Goal: Task Accomplishment & Management: Manage account settings

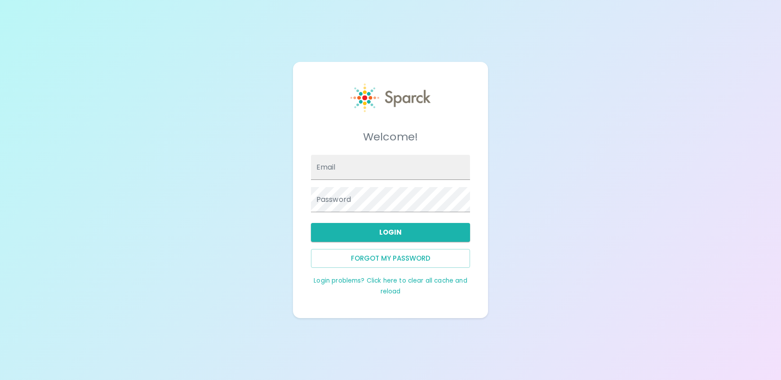
type input "davidmaginity55@gmail.com"
click at [427, 226] on button "Login" at bounding box center [390, 232] width 159 height 19
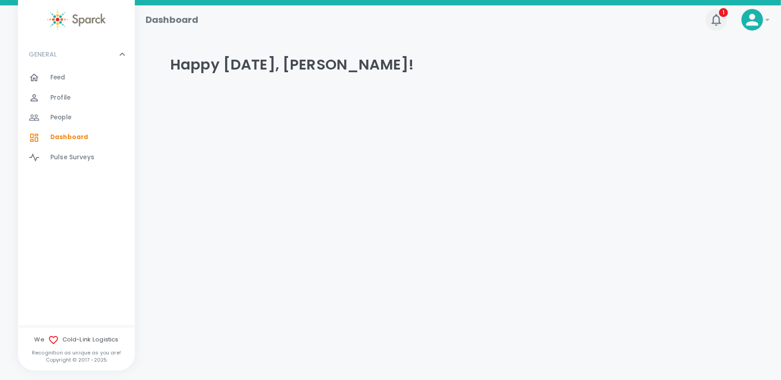
click at [719, 16] on icon "button" at bounding box center [716, 20] width 14 height 14
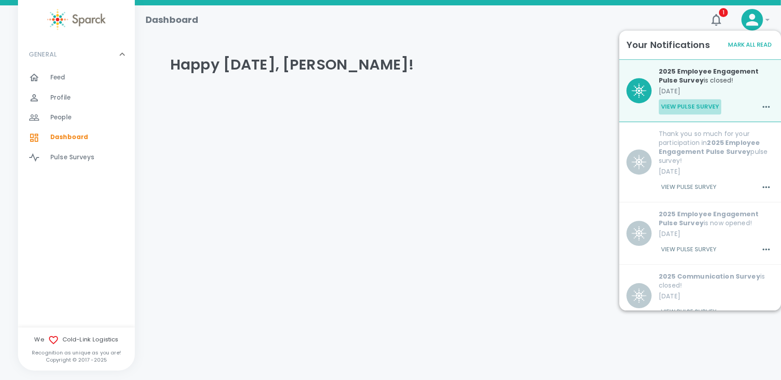
click at [689, 106] on button "View Pulse Survey" at bounding box center [689, 106] width 62 height 15
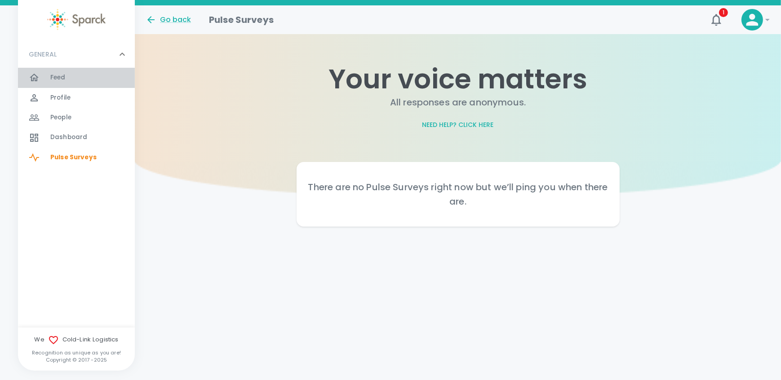
click at [53, 79] on span "Feed" at bounding box center [57, 77] width 15 height 9
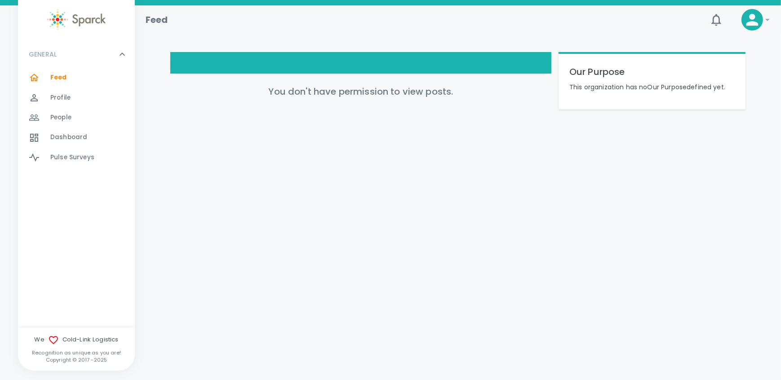
click at [65, 100] on span "Profile" at bounding box center [60, 97] width 20 height 9
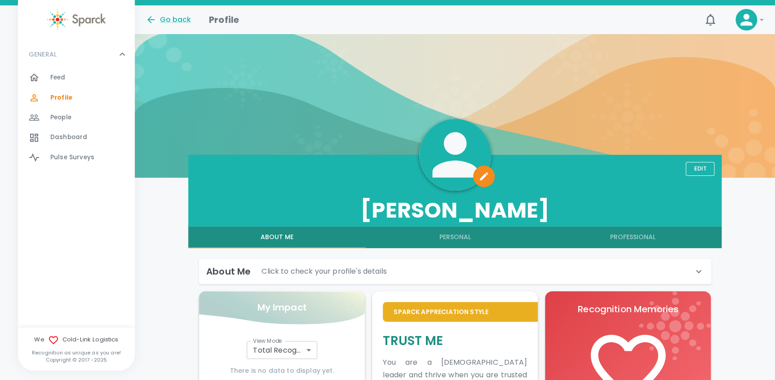
click at [481, 179] on icon "button" at bounding box center [484, 176] width 8 height 8
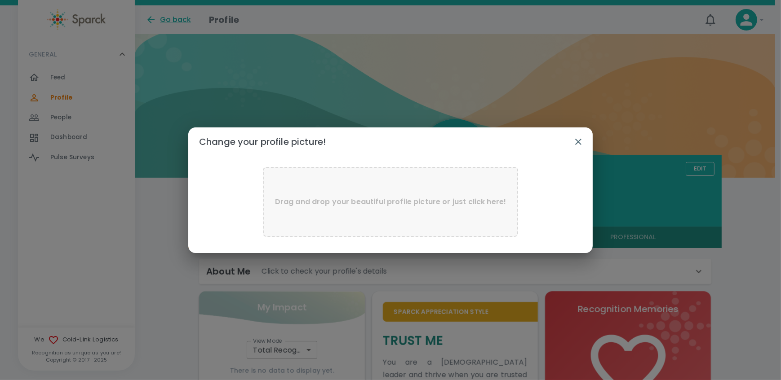
click at [413, 205] on p "Drag and drop your beautiful profile picture or just click here!" at bounding box center [390, 202] width 231 height 11
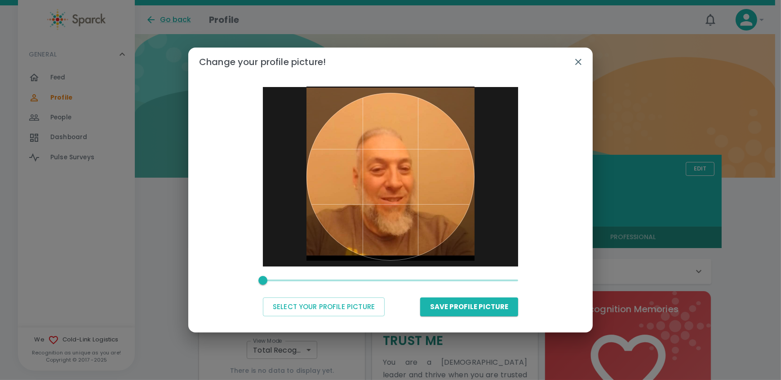
drag, startPoint x: 389, startPoint y: 185, endPoint x: 402, endPoint y: 135, distance: 51.7
click at [402, 135] on div at bounding box center [390, 177] width 168 height 168
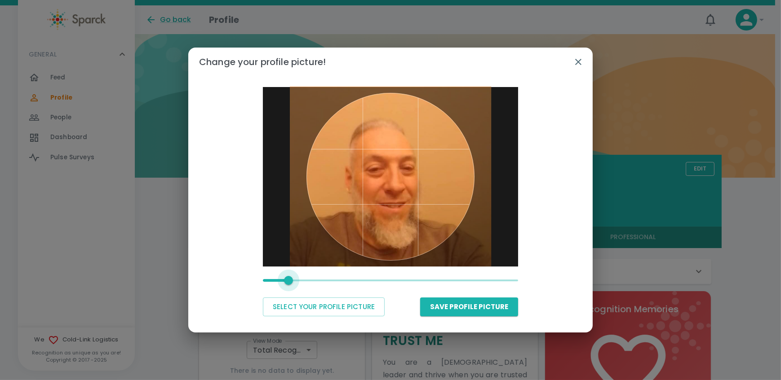
type input "1.1"
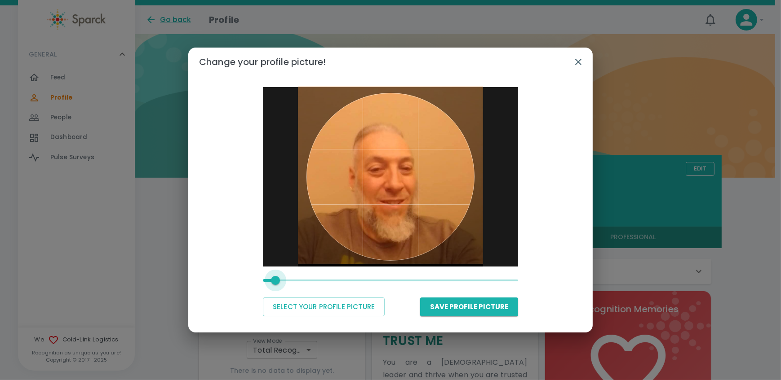
drag, startPoint x: 265, startPoint y: 280, endPoint x: 270, endPoint y: 283, distance: 6.2
click at [271, 283] on span at bounding box center [275, 280] width 9 height 9
click at [451, 308] on button "Save Profile Picture" at bounding box center [469, 307] width 98 height 19
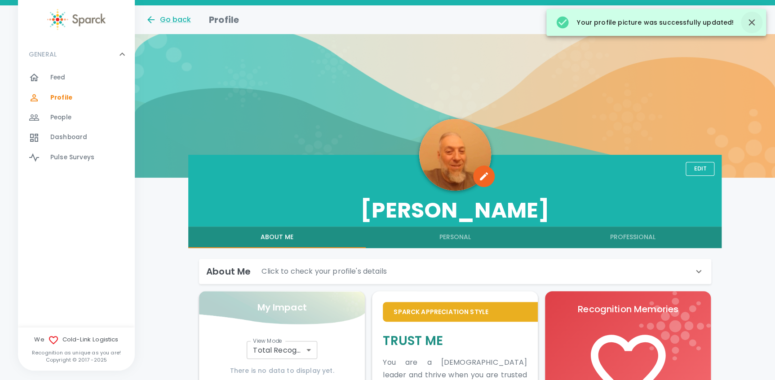
click at [757, 26] on button "button" at bounding box center [752, 23] width 22 height 22
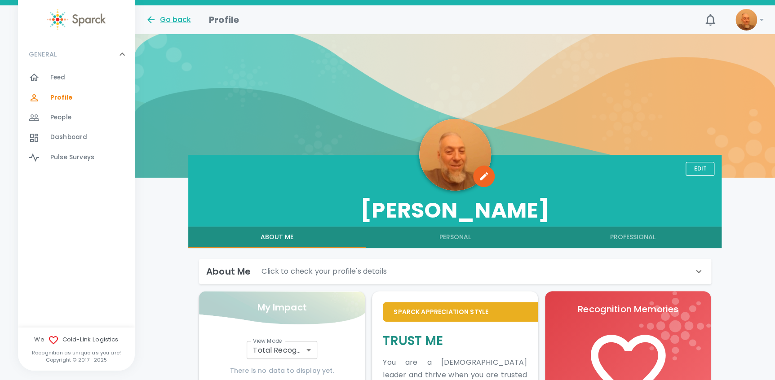
click at [60, 114] on span "People" at bounding box center [60, 117] width 21 height 9
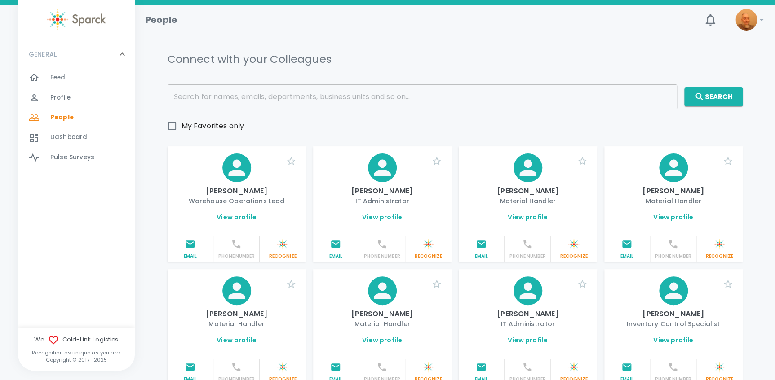
click at [68, 134] on span "Dashboard" at bounding box center [68, 137] width 37 height 9
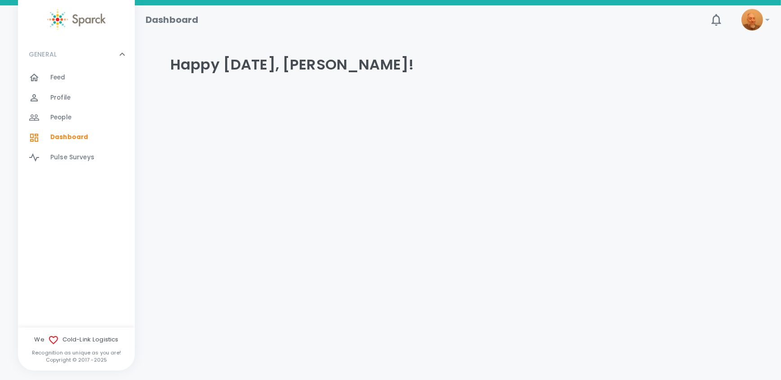
click at [60, 159] on span "Pulse Surveys" at bounding box center [72, 157] width 44 height 9
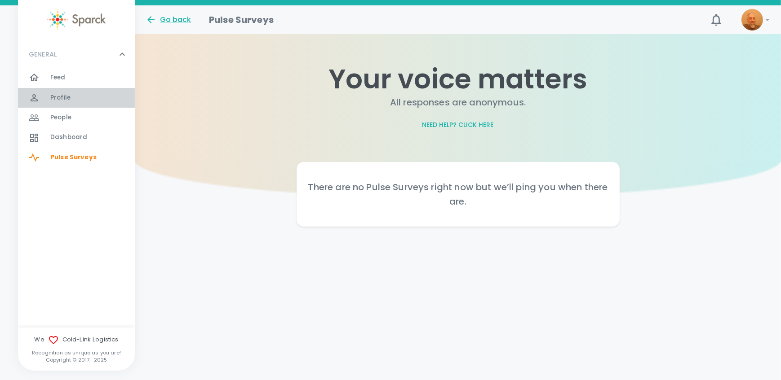
click at [73, 94] on div "Profile 0" at bounding box center [92, 98] width 84 height 13
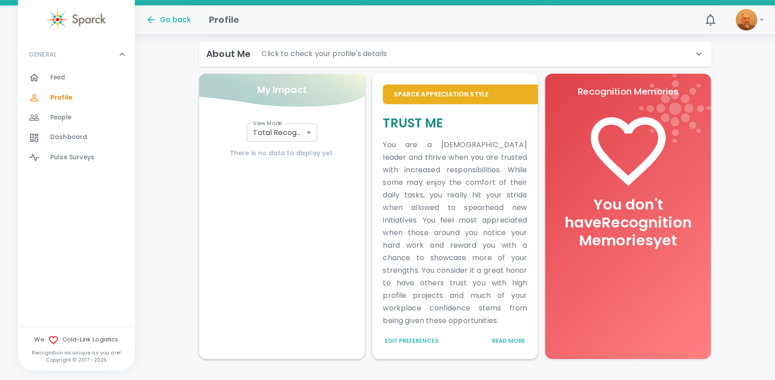
scroll to position [230, 0]
